Goal: Ask a question

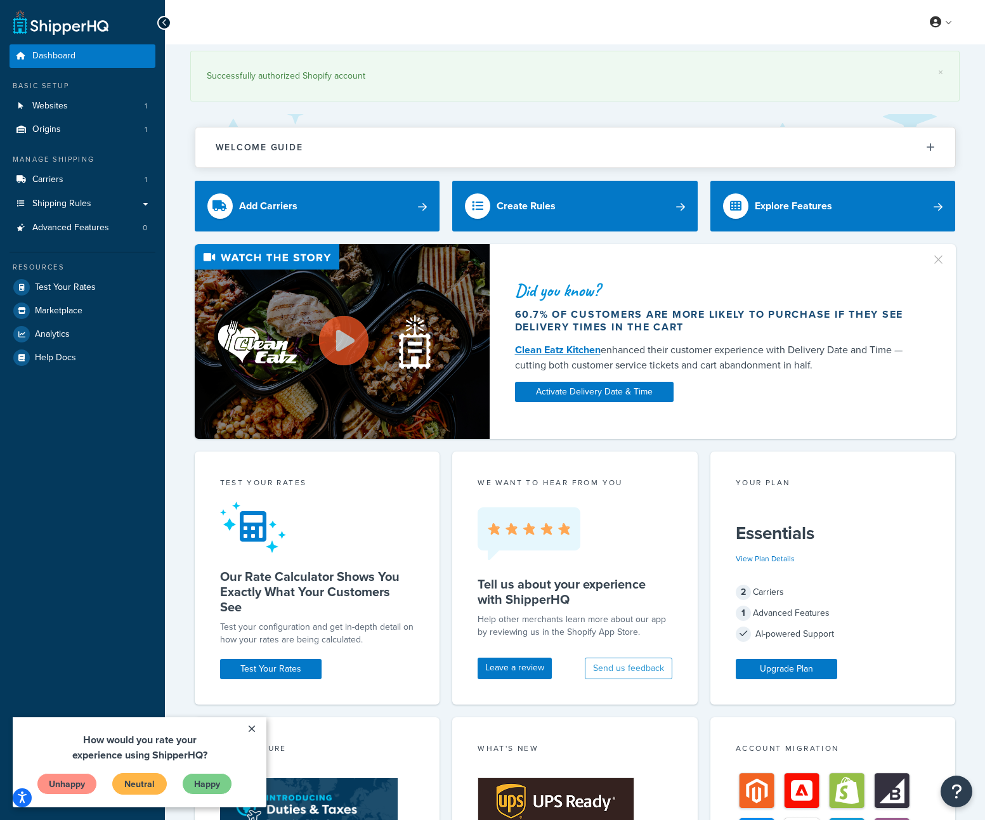
click at [124, 791] on link "Neutral" at bounding box center [139, 784] width 55 height 22
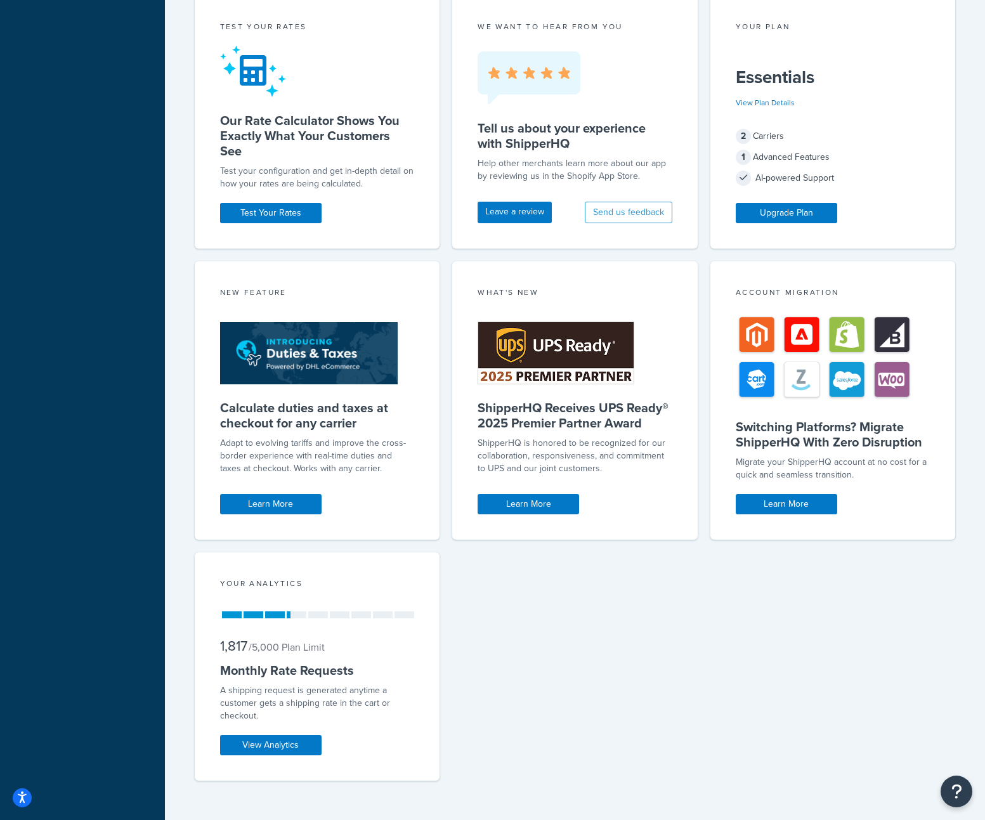
scroll to position [467, 0]
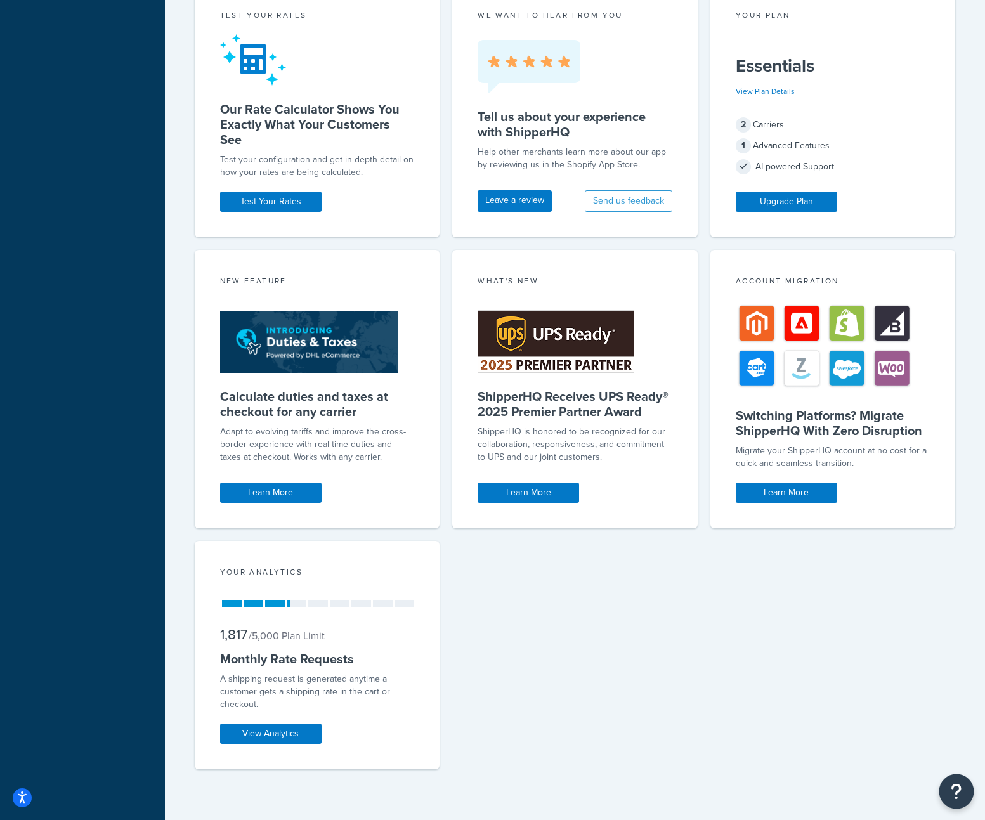
click at [968, 789] on button "Open Resource Center" at bounding box center [956, 791] width 35 height 35
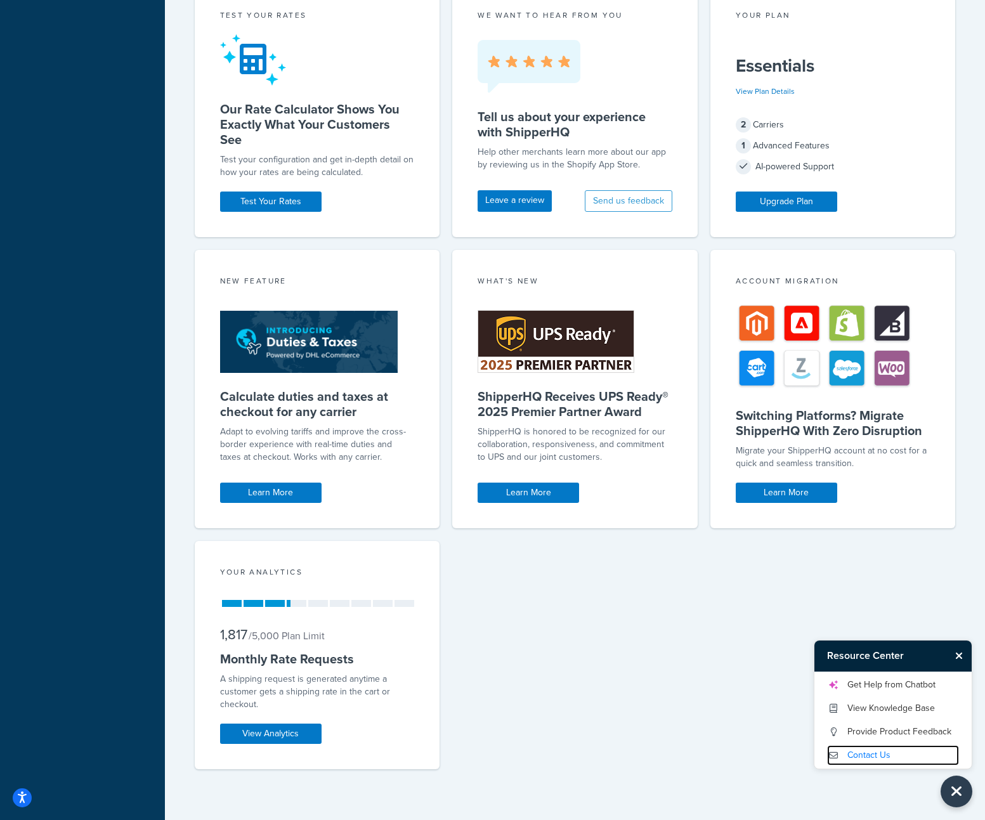
click at [883, 756] on link "Contact Us" at bounding box center [893, 755] width 132 height 20
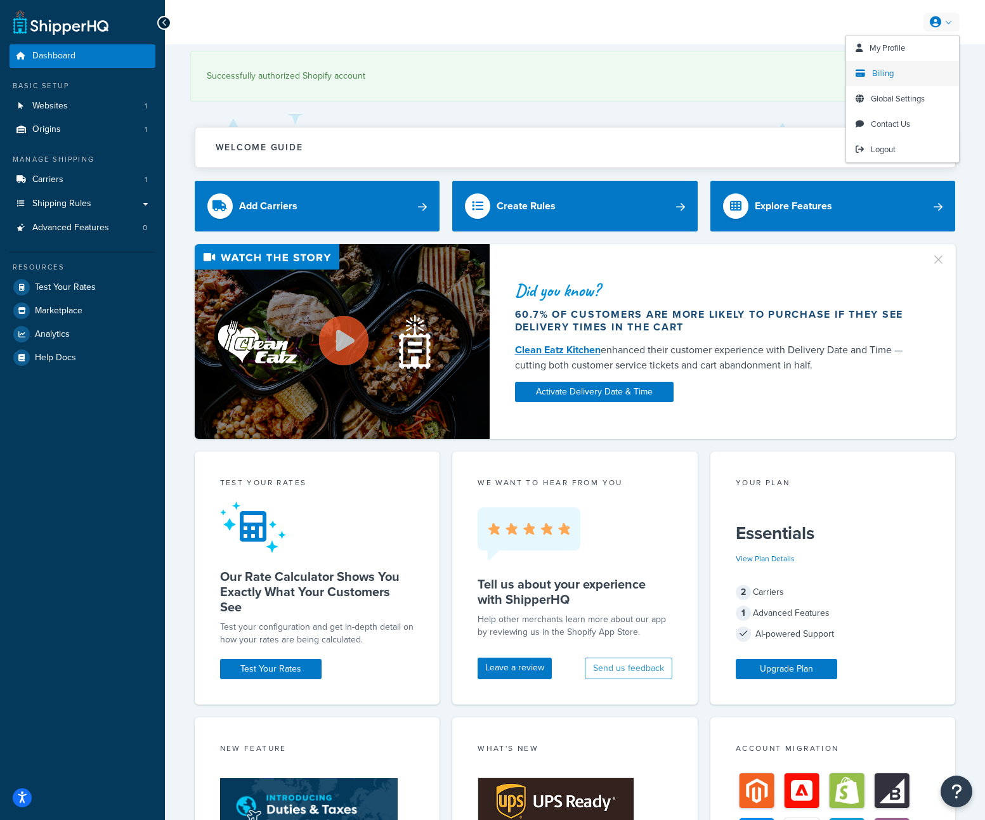
click at [890, 68] on span "Billing" at bounding box center [883, 73] width 22 height 12
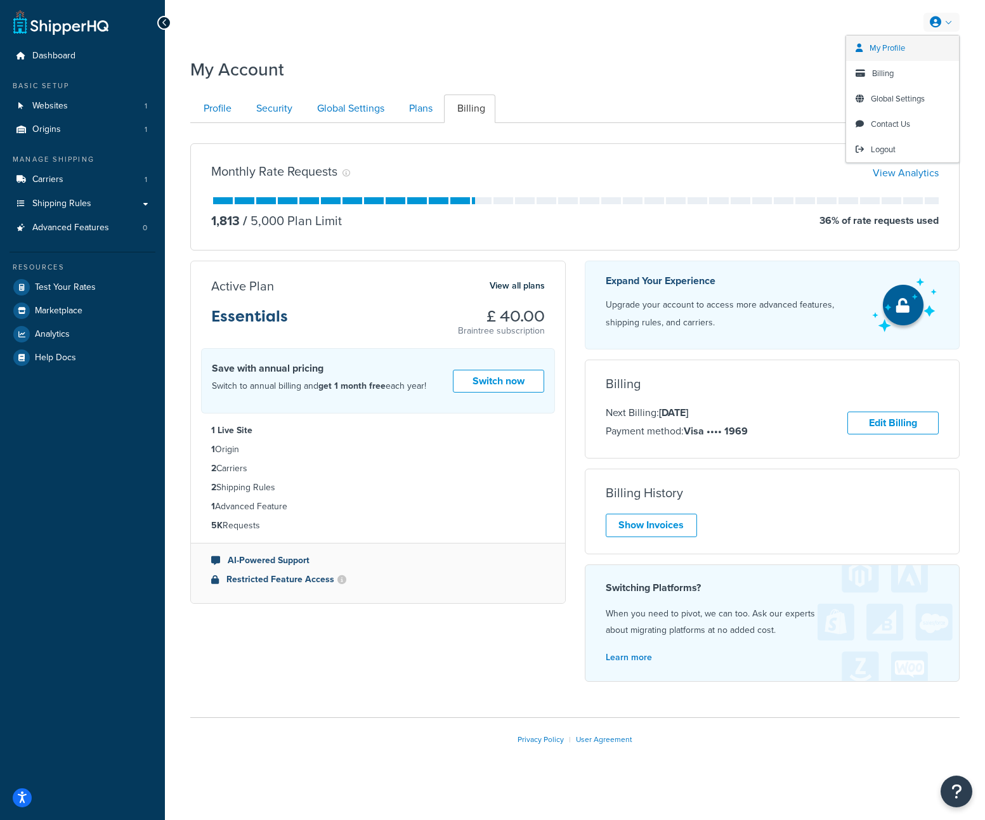
click at [898, 47] on span "My Profile" at bounding box center [887, 48] width 36 height 12
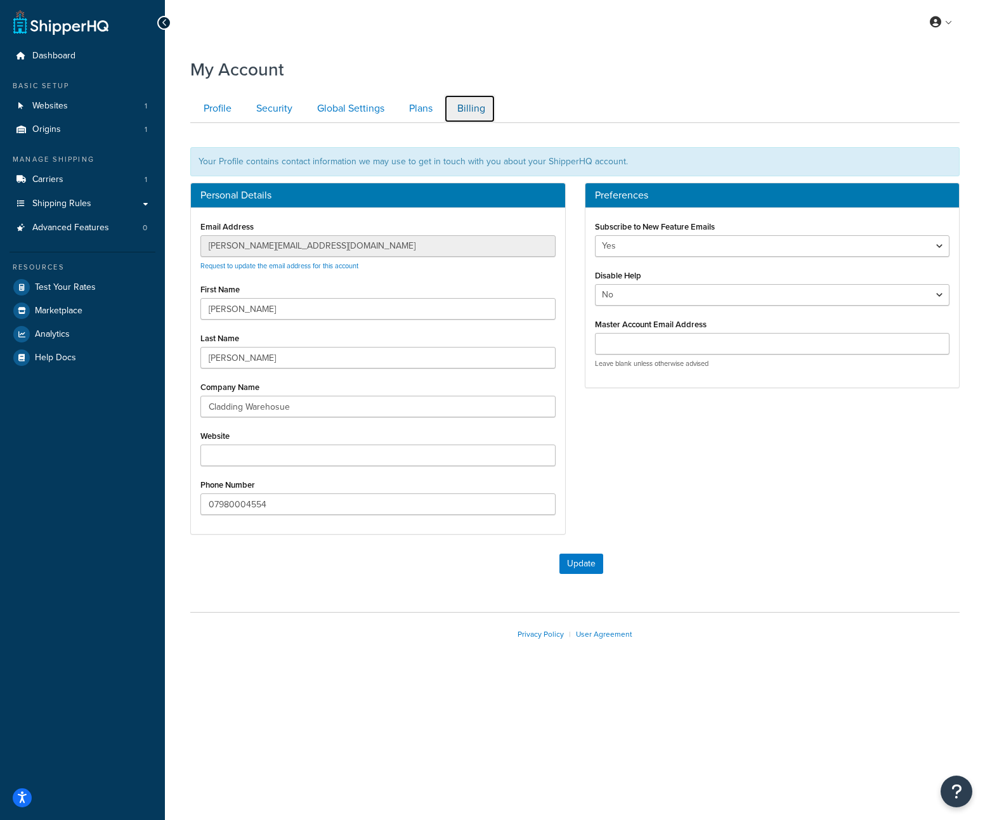
click at [479, 110] on link "Billing" at bounding box center [469, 108] width 51 height 29
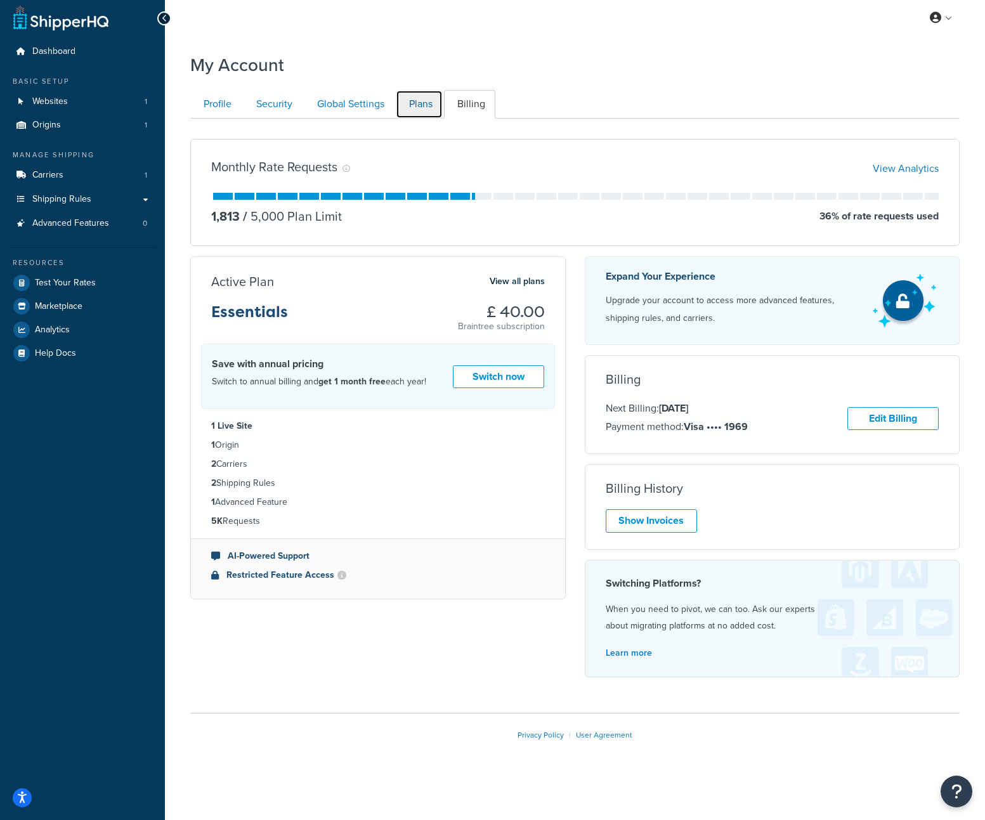
click at [429, 107] on link "Plans" at bounding box center [419, 104] width 47 height 29
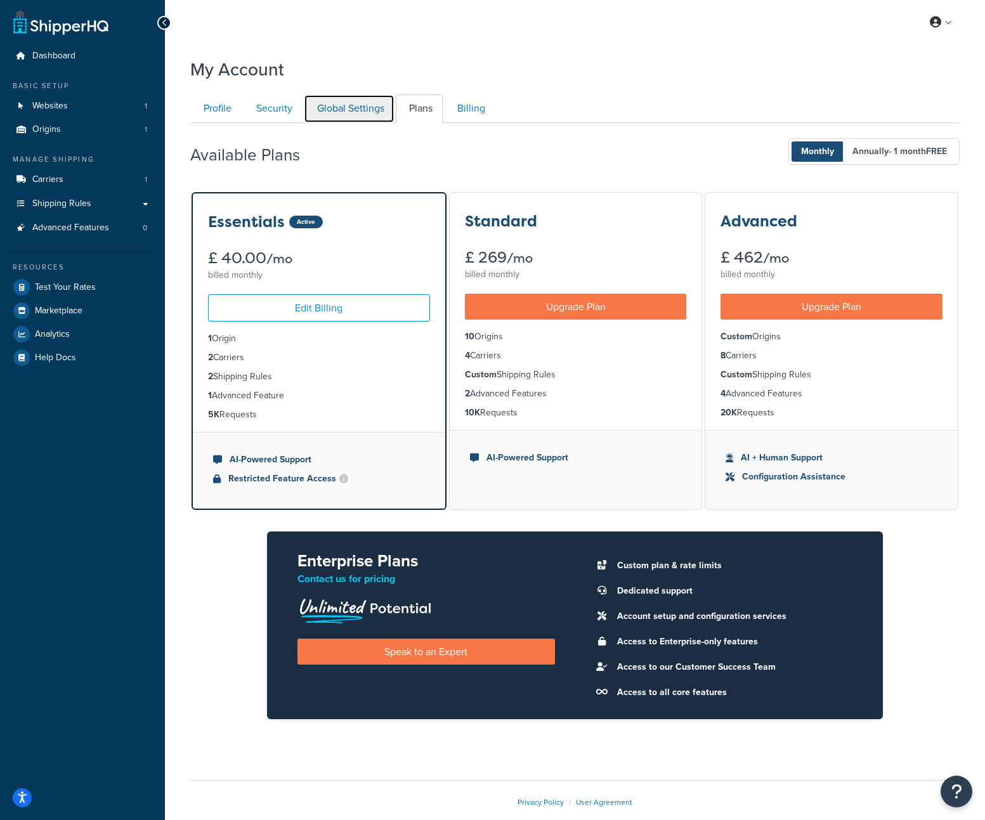
click at [365, 107] on link "Global Settings" at bounding box center [349, 108] width 91 height 29
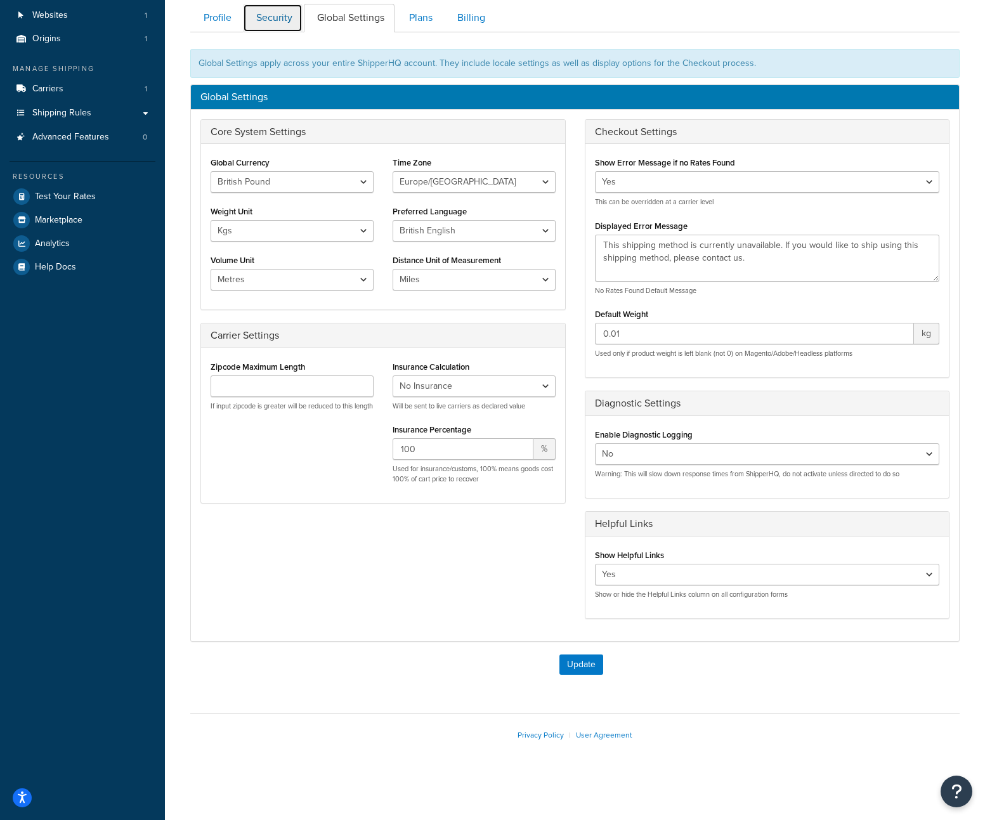
click at [263, 17] on link "Security" at bounding box center [273, 18] width 60 height 29
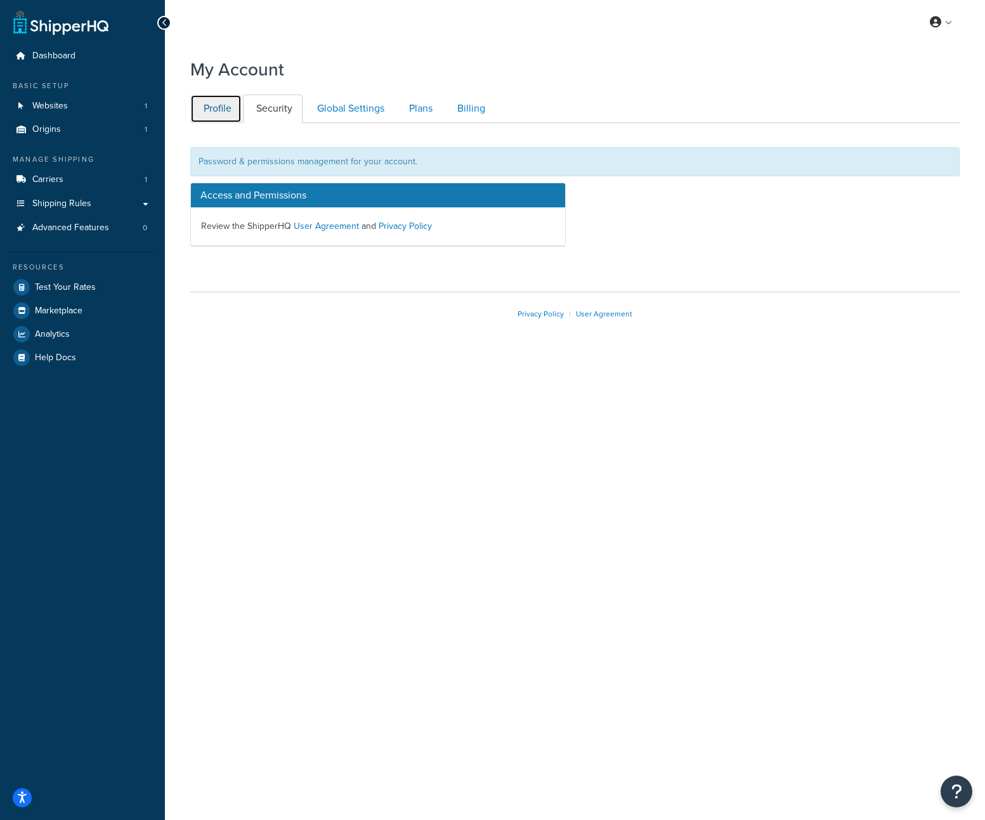
click at [208, 103] on link "Profile" at bounding box center [215, 108] width 51 height 29
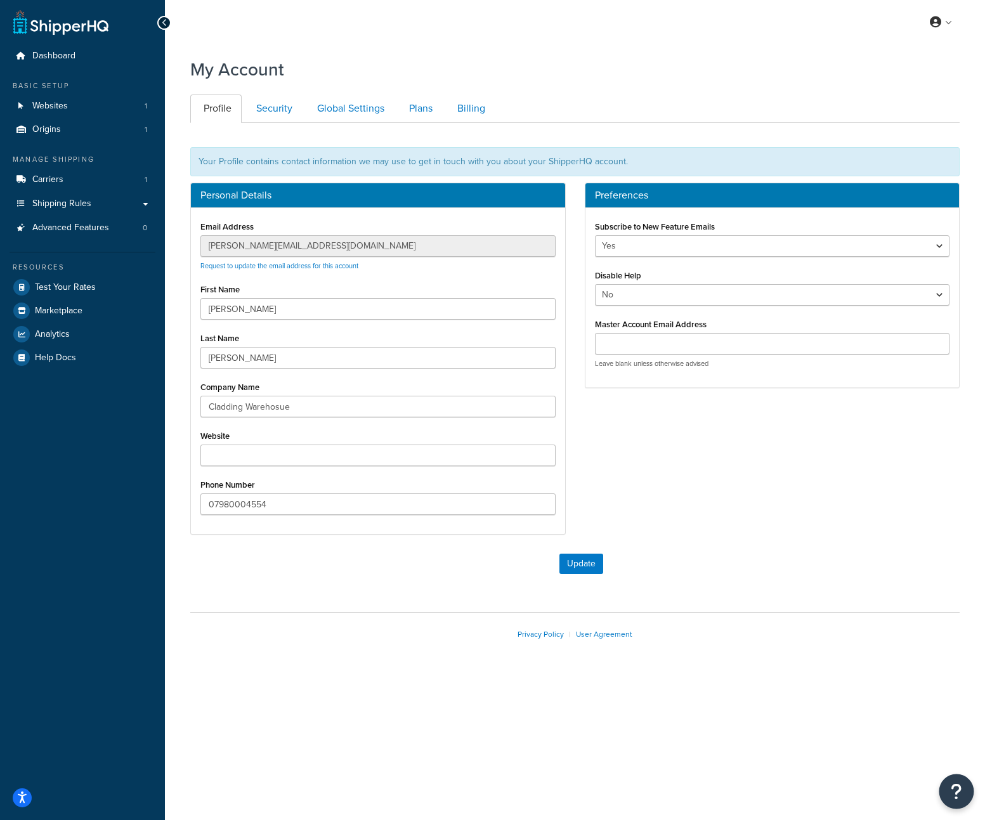
click at [954, 789] on icon "Open Resource Center" at bounding box center [956, 791] width 12 height 18
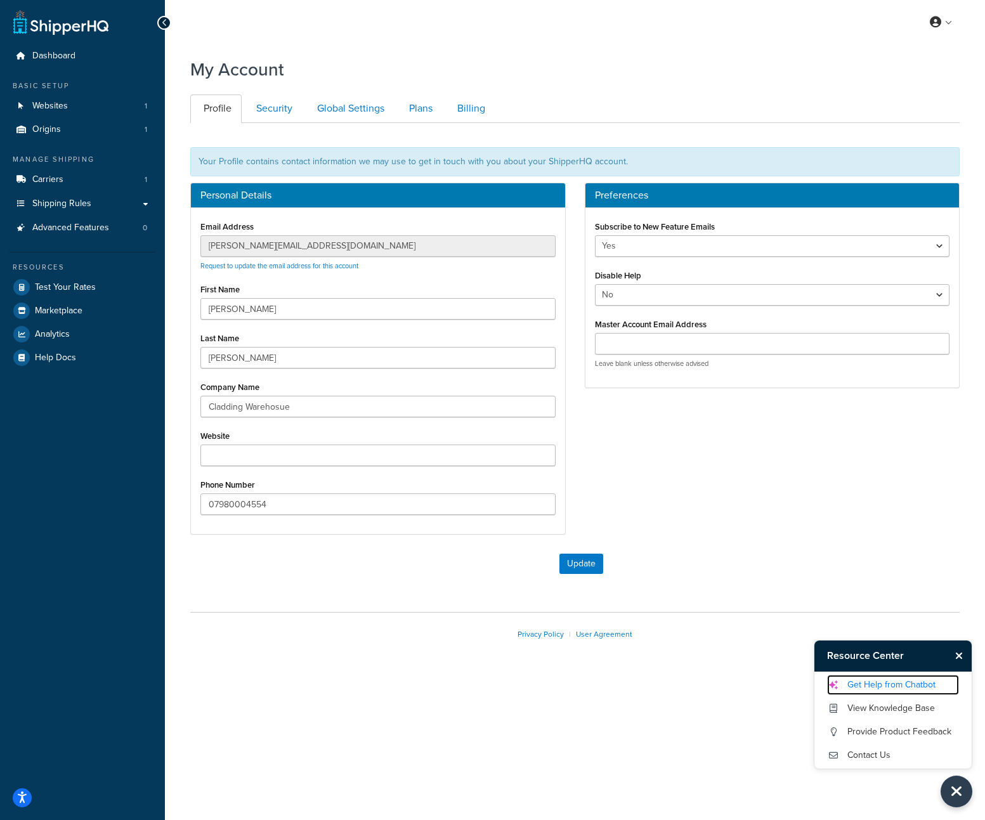
click at [923, 683] on link "Get Help from Chatbot" at bounding box center [893, 685] width 132 height 20
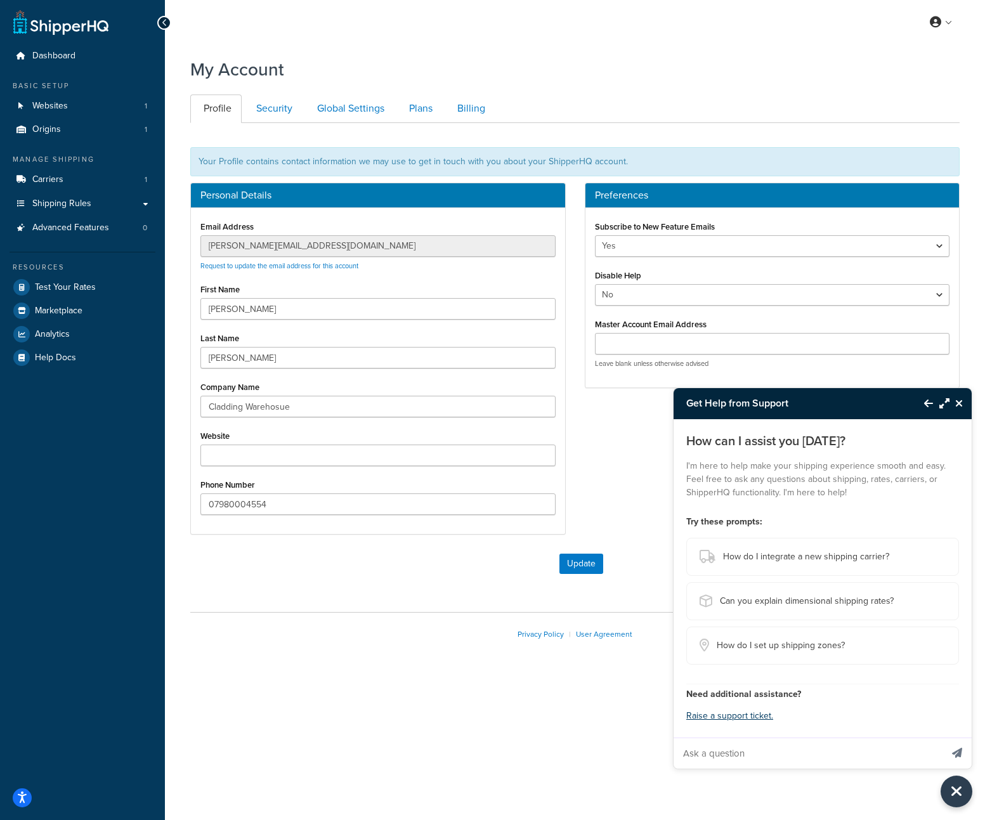
click at [810, 758] on input "Ask a question" at bounding box center [807, 753] width 268 height 30
type input "how can i give the person responsible for adding credit card details access"
click at [942, 737] on button "Send message" at bounding box center [956, 752] width 29 height 31
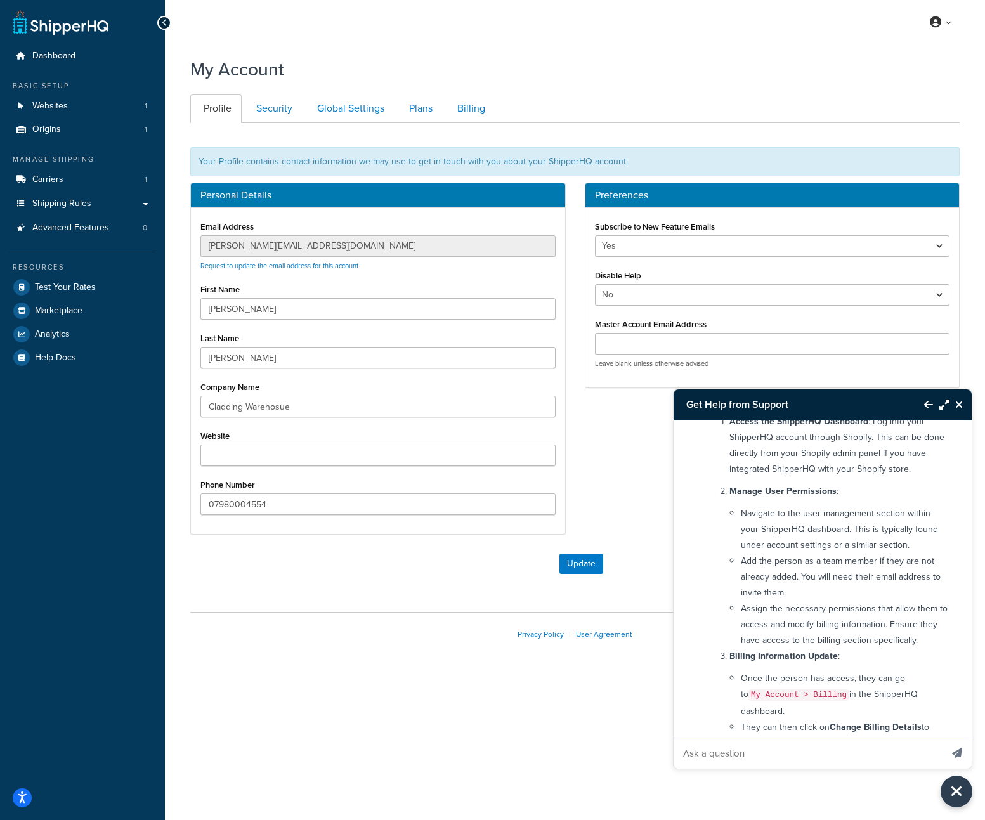
scroll to position [172, 0]
click at [278, 107] on link "Security" at bounding box center [273, 108] width 60 height 29
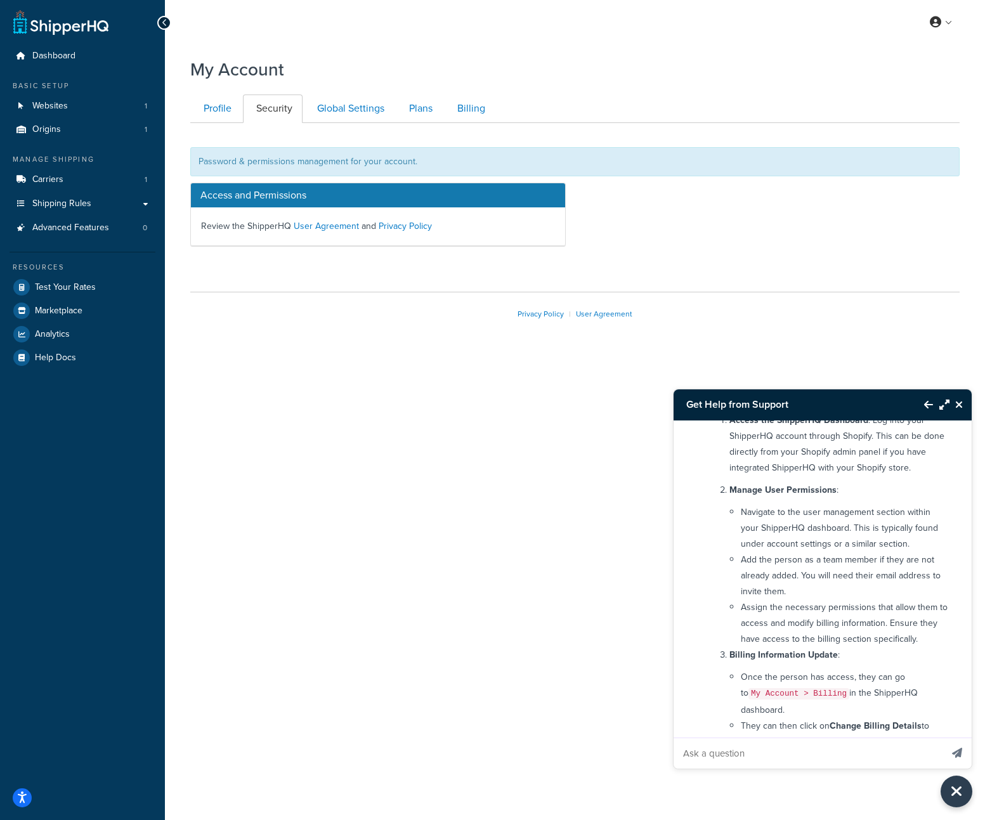
click at [361, 158] on div "Password & permissions management for your account." at bounding box center [574, 161] width 769 height 29
click at [359, 109] on link "Global Settings" at bounding box center [349, 108] width 91 height 29
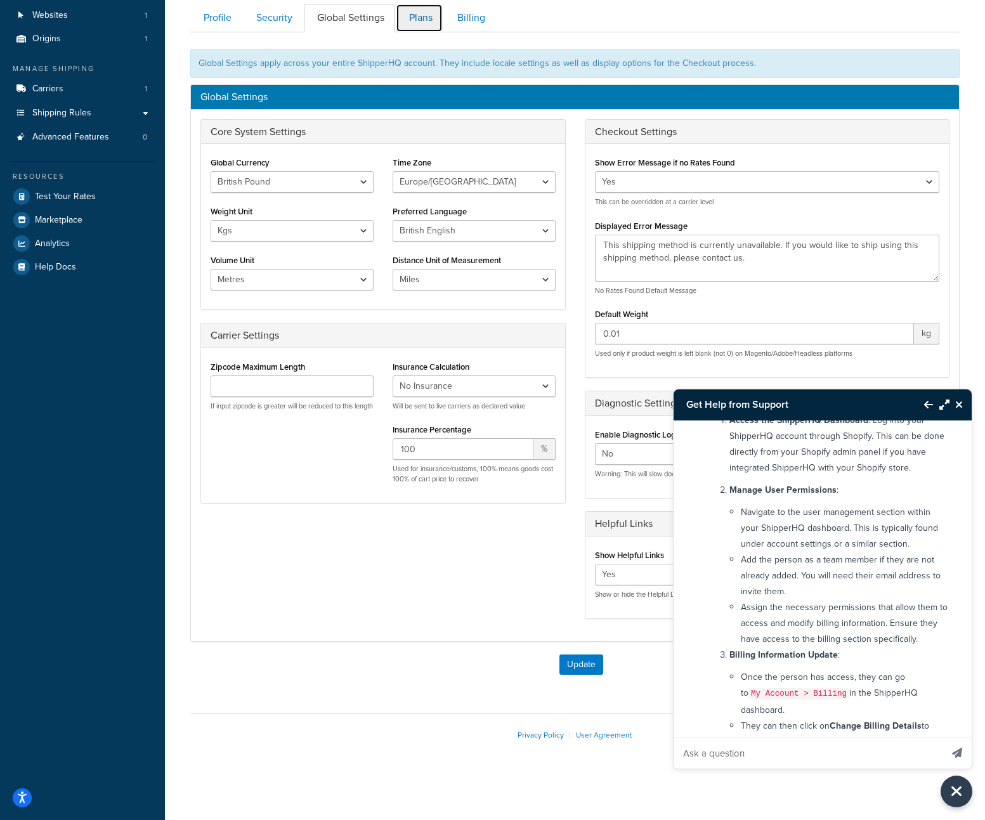
click at [420, 16] on link "Plans" at bounding box center [419, 18] width 47 height 29
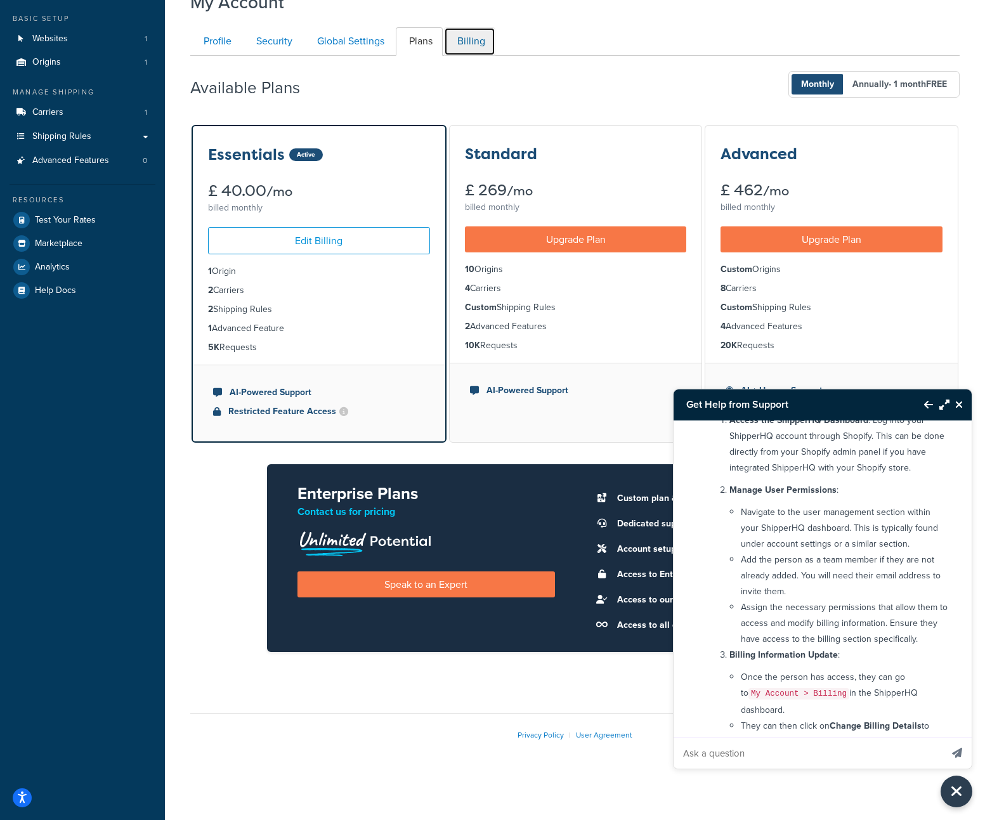
click at [483, 37] on link "Billing" at bounding box center [469, 41] width 51 height 29
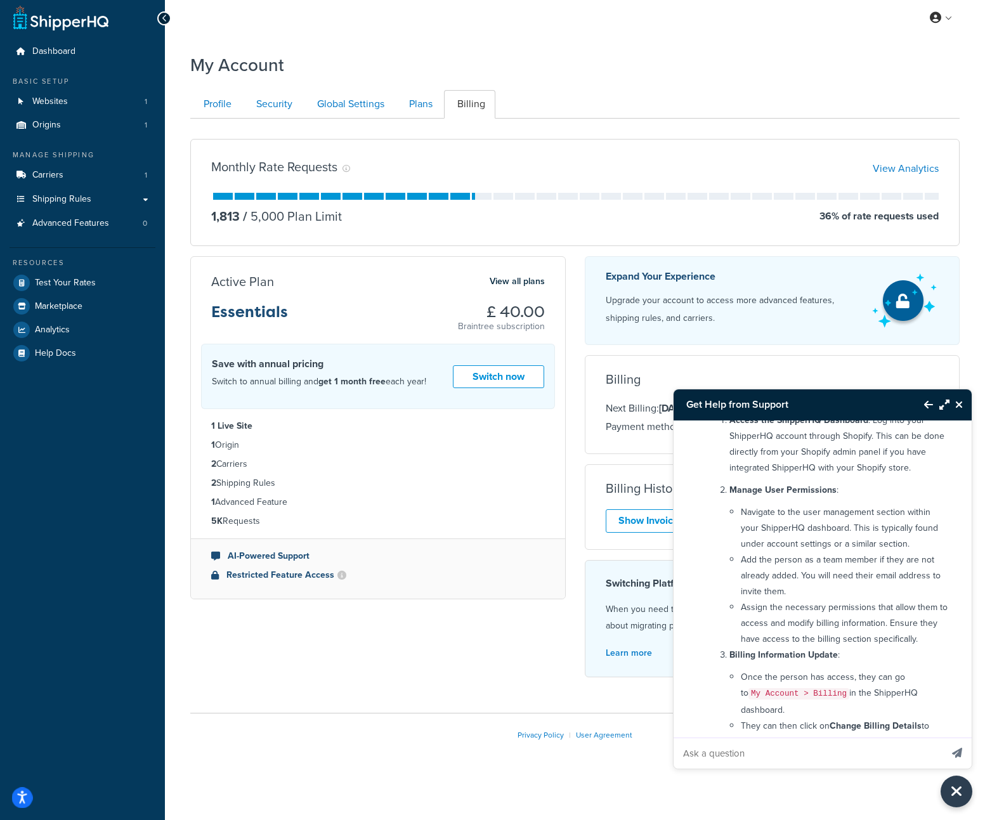
click at [20, 796] on icon "Open accessiBe: accessibility options, statement and help" at bounding box center [22, 797] width 10 height 13
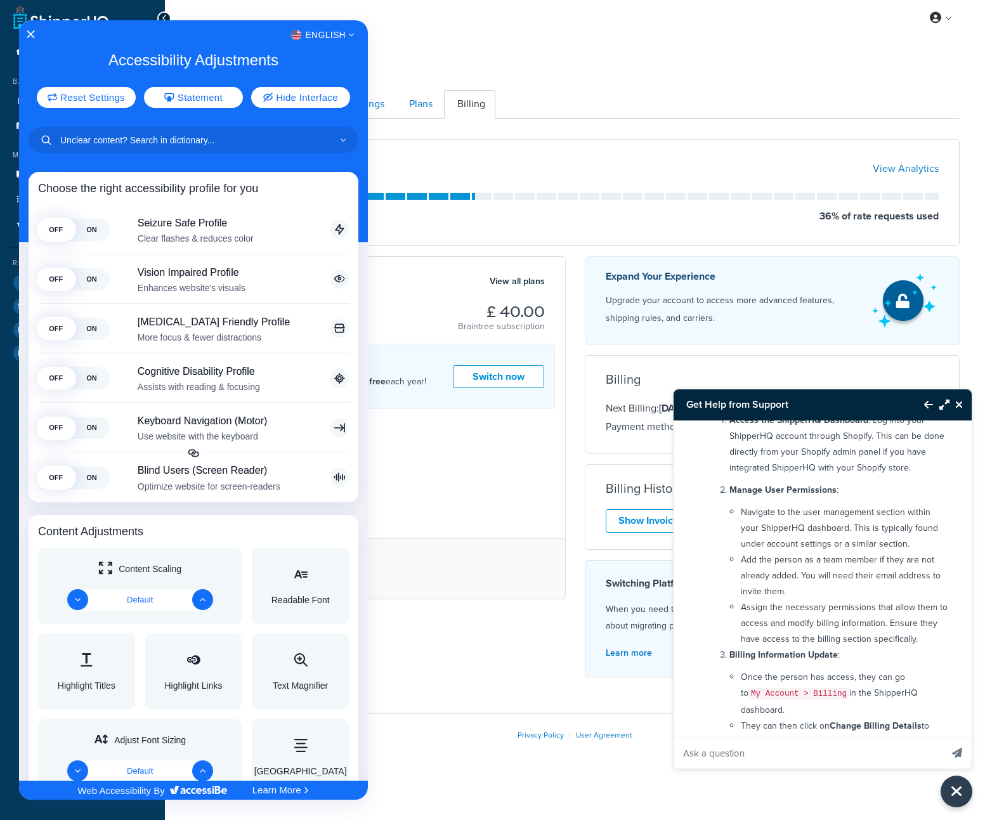
click at [404, 536] on div at bounding box center [492, 410] width 985 height 820
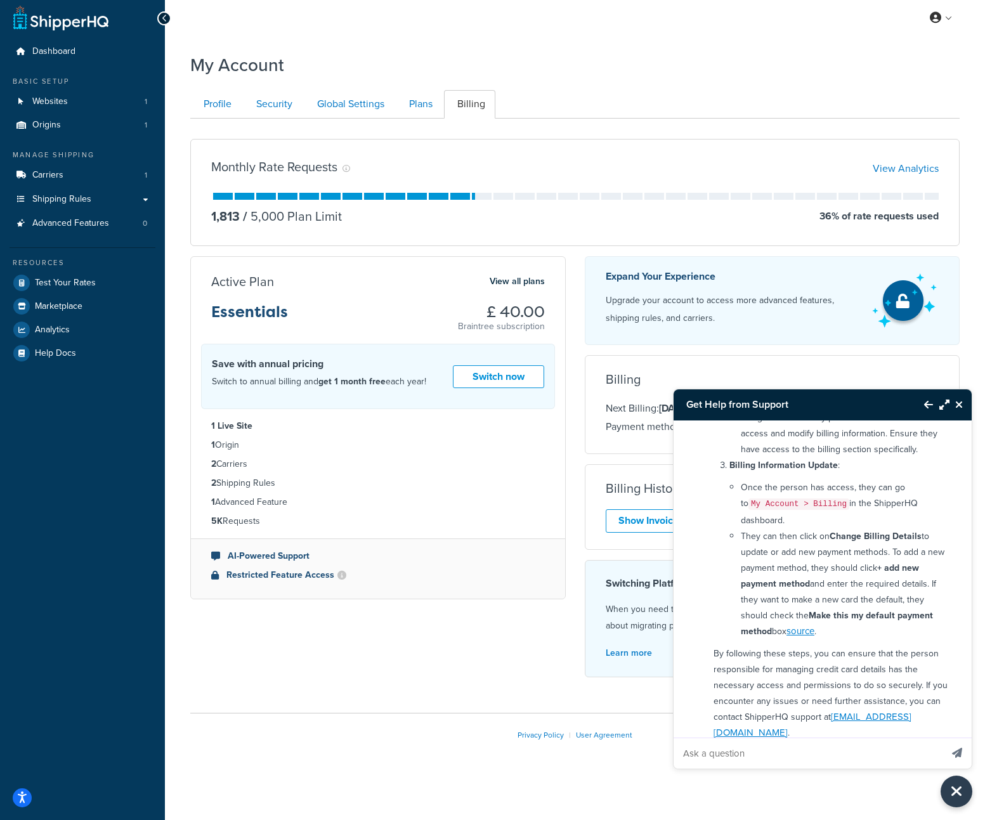
scroll to position [377, 0]
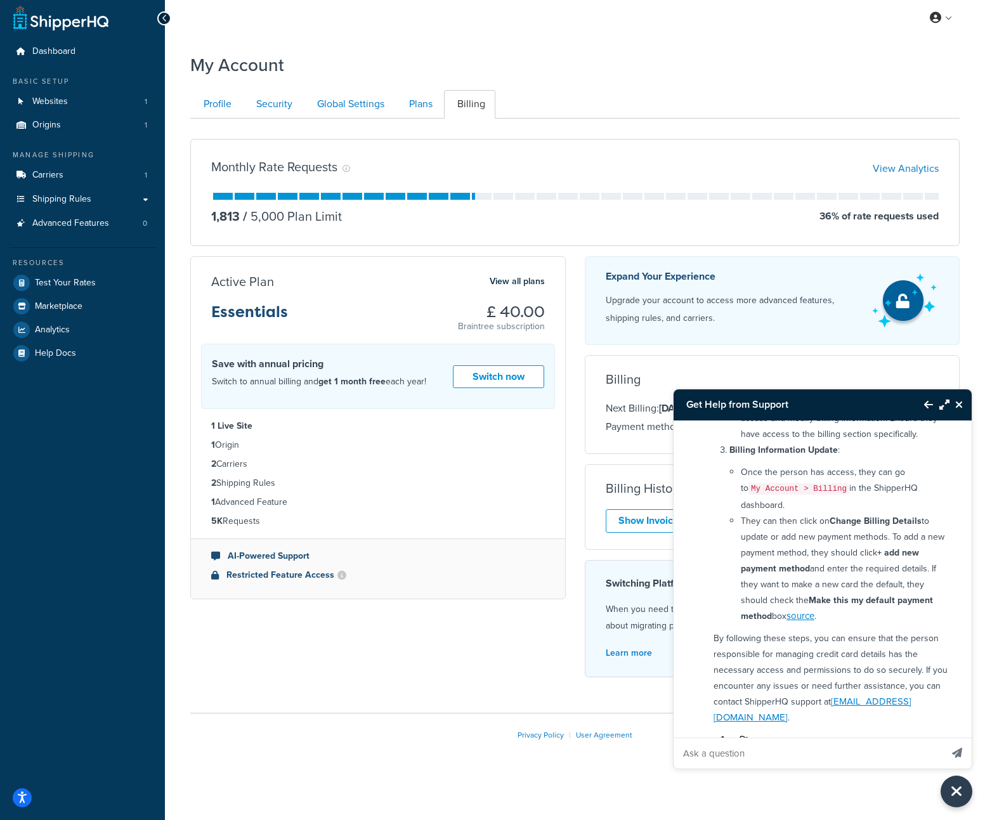
click at [746, 736] on icon "Thumbs down" at bounding box center [743, 740] width 9 height 9
click at [741, 736] on icon "Thumbs down" at bounding box center [743, 740] width 9 height 9
click at [742, 736] on icon "Thumbs down" at bounding box center [743, 740] width 9 height 9
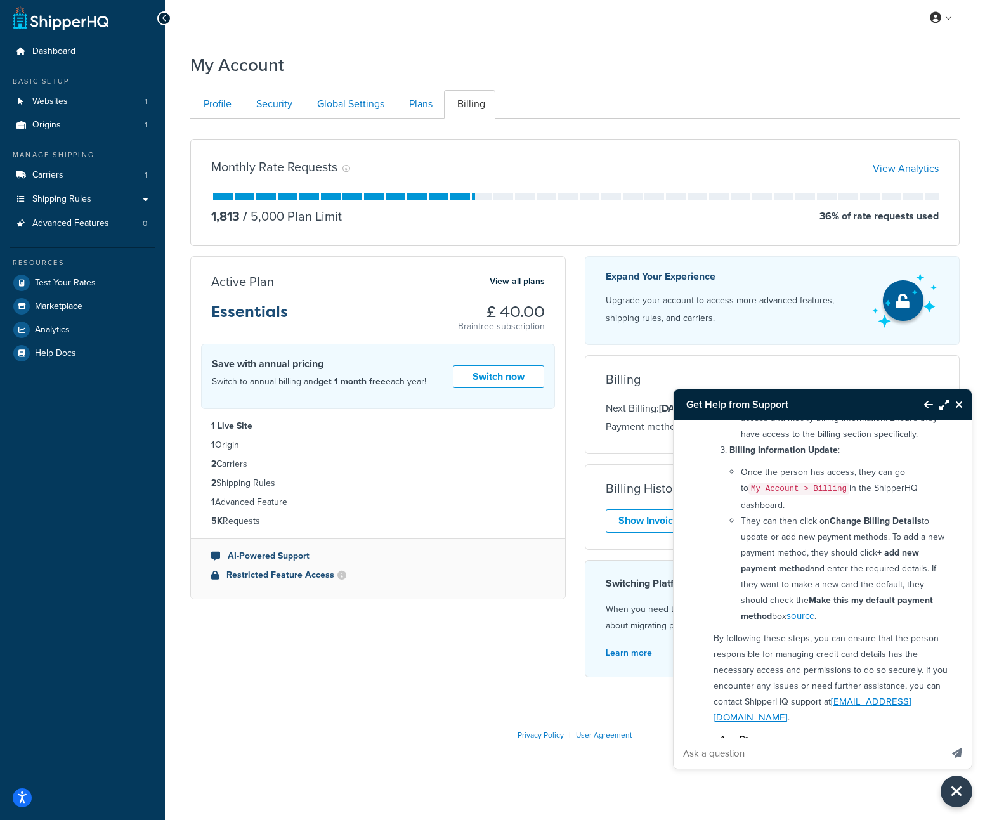
drag, startPoint x: 741, startPoint y: 705, endPoint x: 737, endPoint y: 713, distance: 8.5
click at [741, 736] on icon "Thumbs down" at bounding box center [743, 740] width 9 height 9
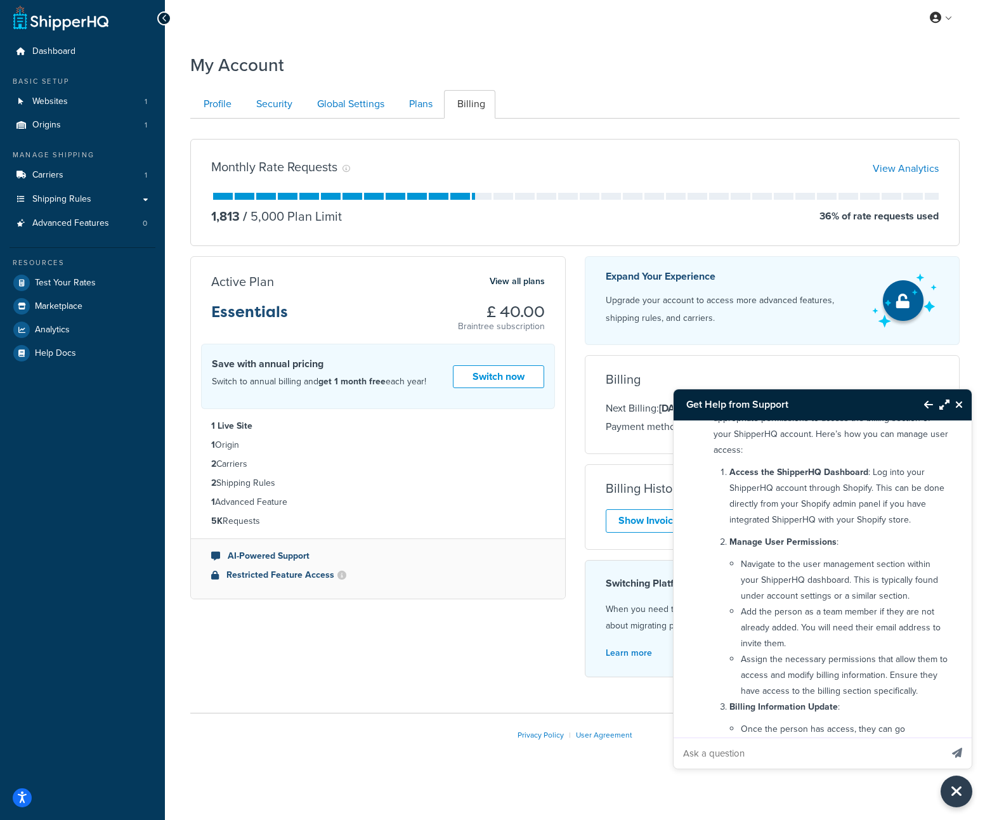
scroll to position [121, 0]
click at [366, 110] on link "Global Settings" at bounding box center [349, 104] width 91 height 29
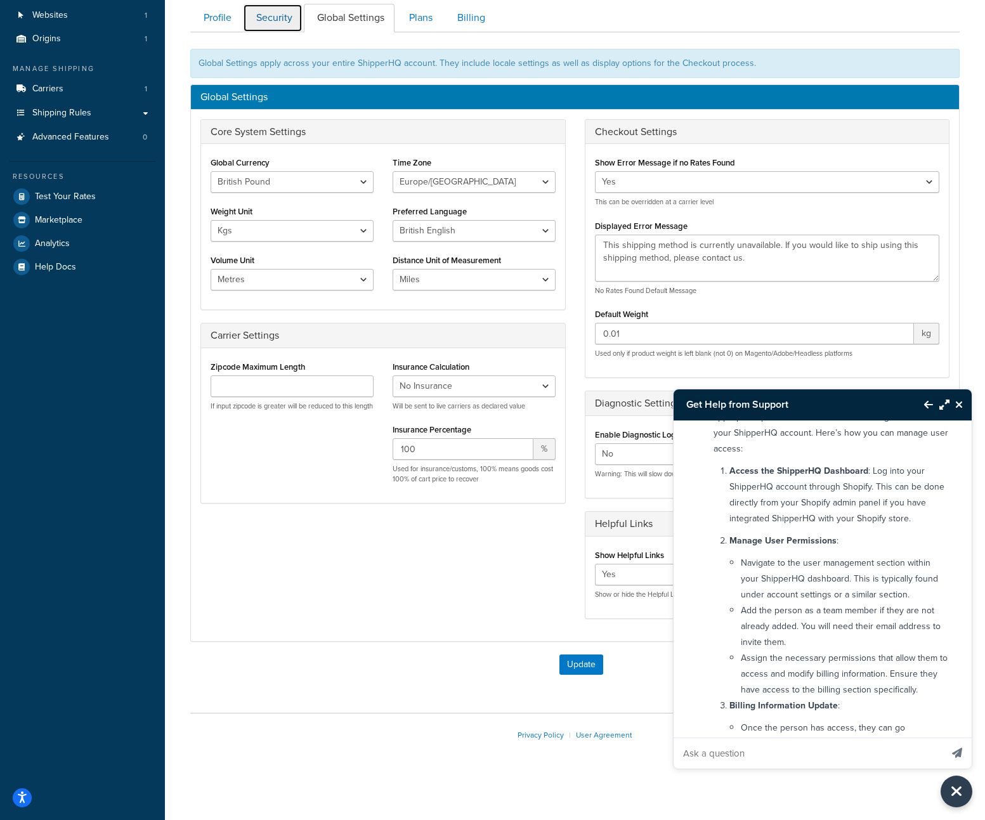
click at [273, 20] on link "Security" at bounding box center [273, 18] width 60 height 29
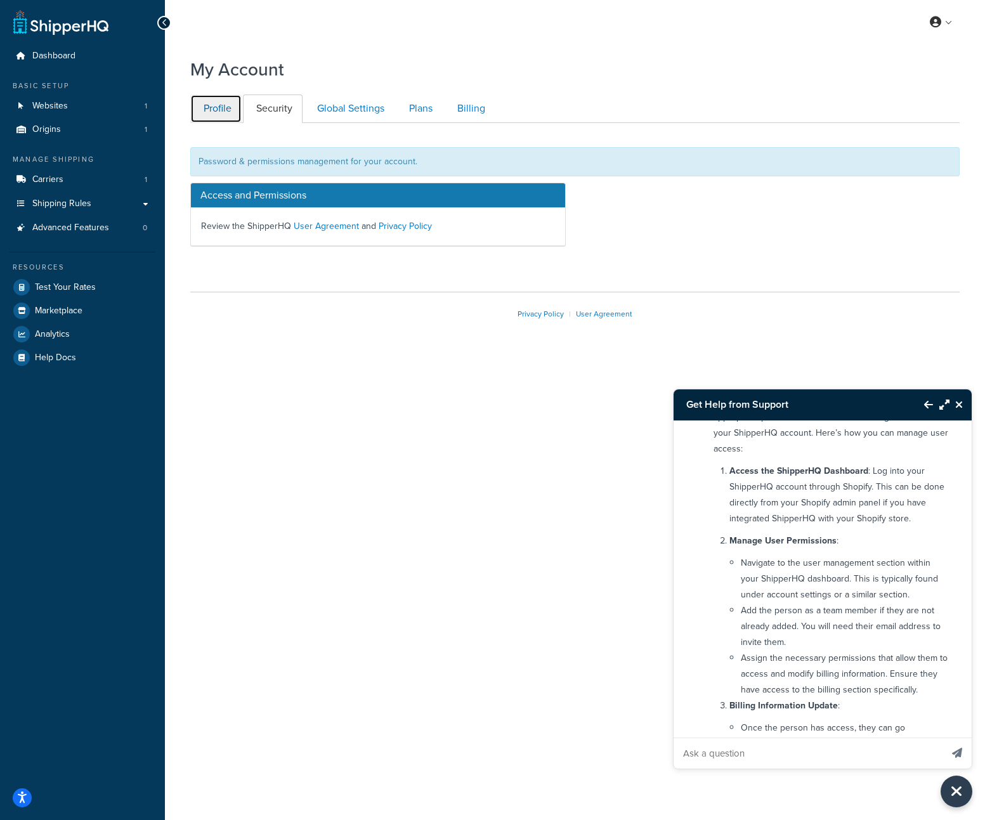
click at [209, 103] on link "Profile" at bounding box center [215, 108] width 51 height 29
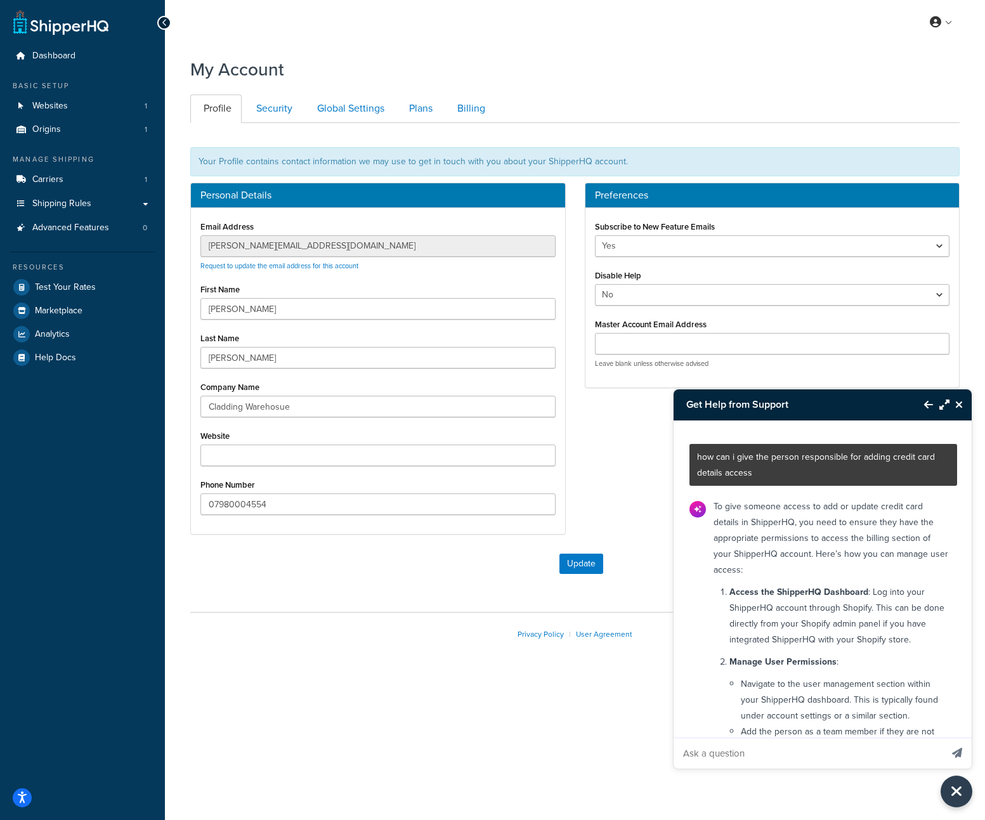
click at [807, 452] on p "how can i give the person responsible for adding credit card details access" at bounding box center [823, 465] width 252 height 32
copy p "how can i give the person responsible for adding credit card details access"
click at [923, 406] on button "Back to Resource Center" at bounding box center [922, 404] width 22 height 29
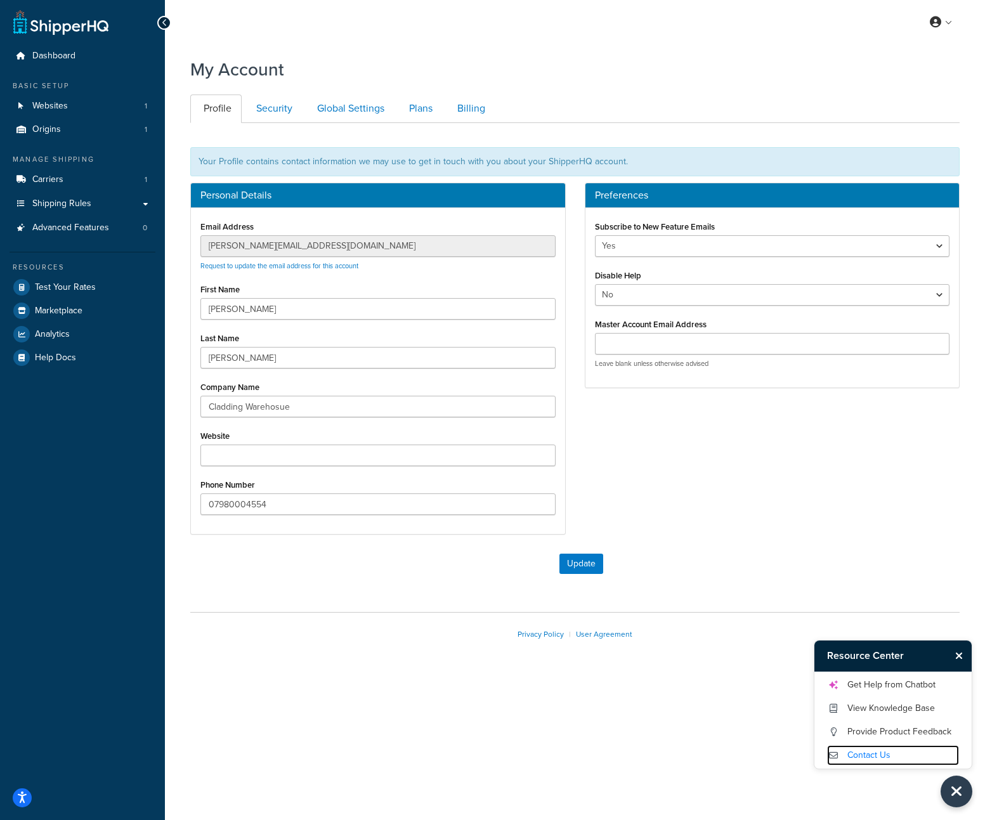
click at [884, 752] on link "Contact Us" at bounding box center [893, 755] width 132 height 20
click at [820, 97] on ul "Profile Security Global Settings Plans Billing" at bounding box center [574, 108] width 769 height 29
click at [331, 265] on link "Request to update the email address for this account" at bounding box center [279, 266] width 158 height 10
